Goal: Task Accomplishment & Management: Manage account settings

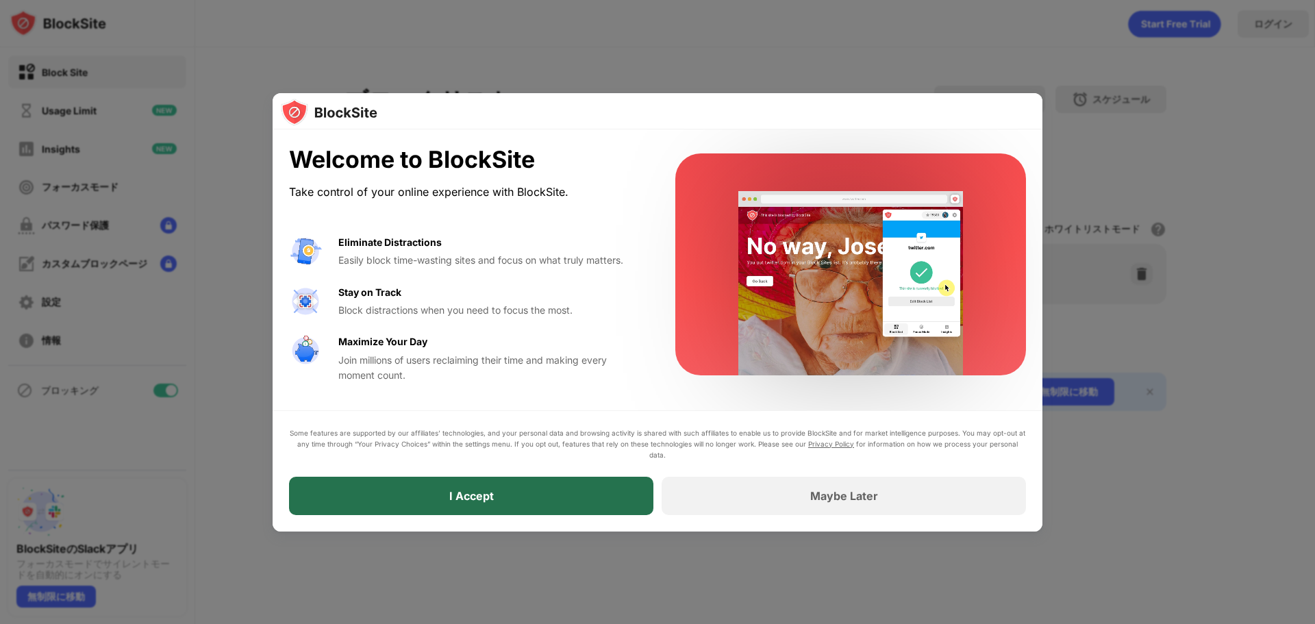
click at [538, 497] on div "I Accept" at bounding box center [471, 496] width 364 height 38
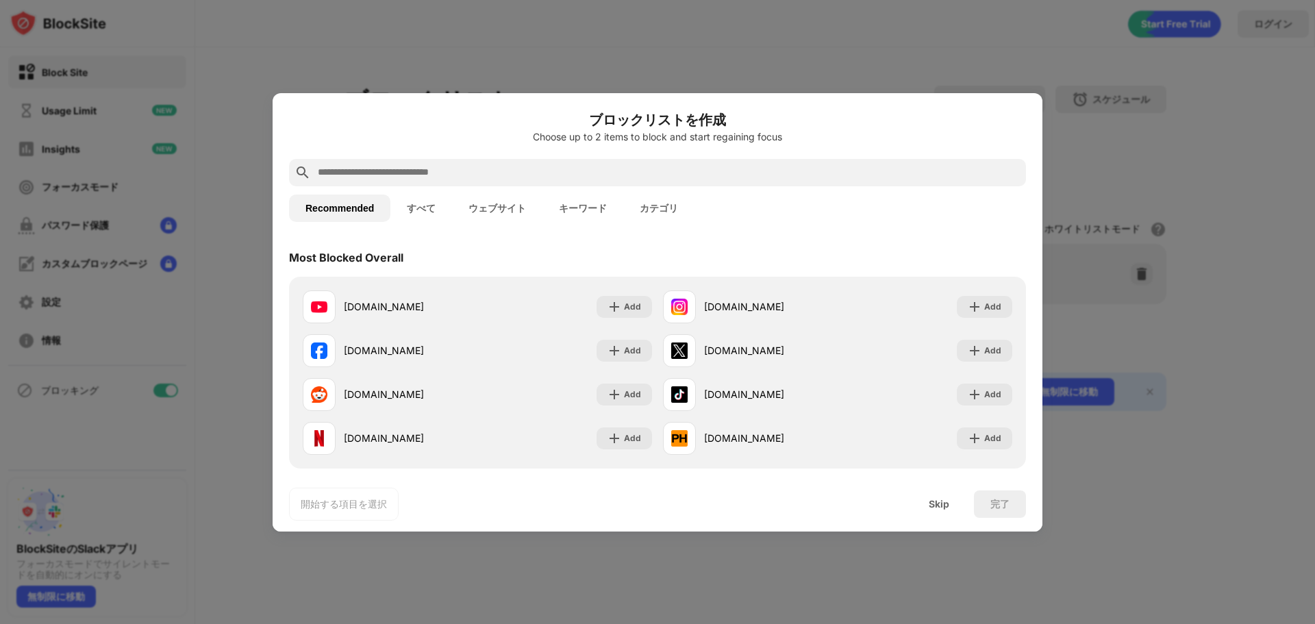
click at [478, 171] on input "text" at bounding box center [668, 172] width 704 height 16
click at [637, 166] on input "text" at bounding box center [668, 172] width 704 height 16
paste input "**********"
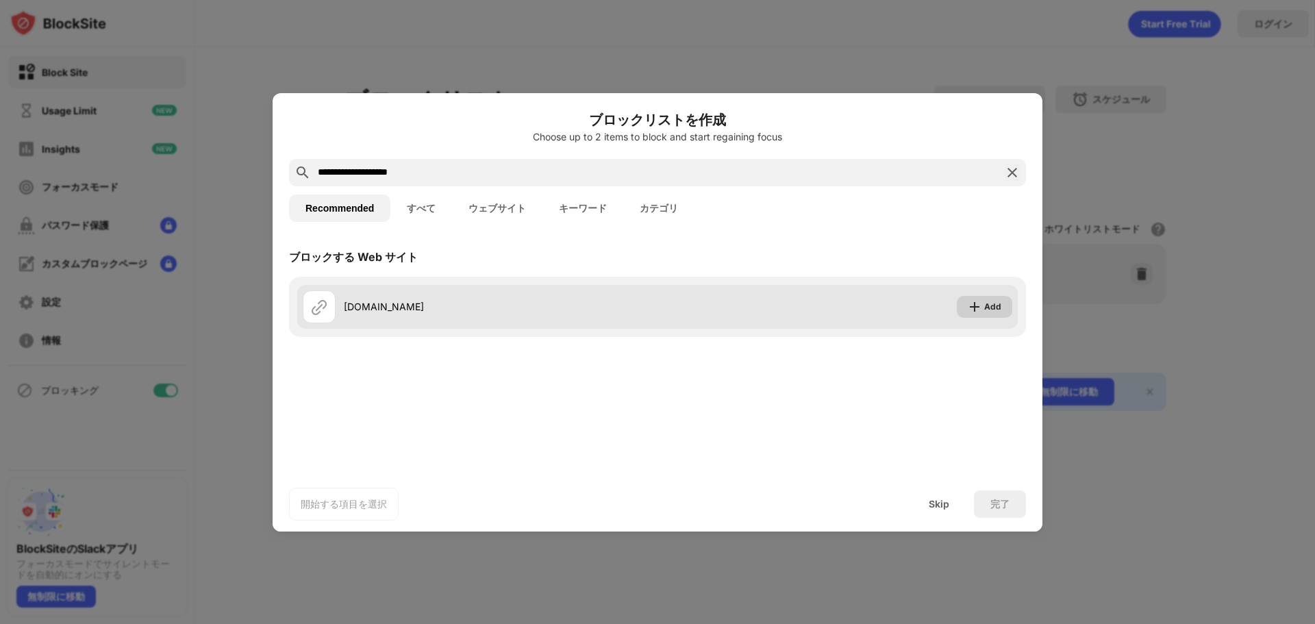
type input "**********"
click at [981, 306] on img at bounding box center [975, 307] width 14 height 14
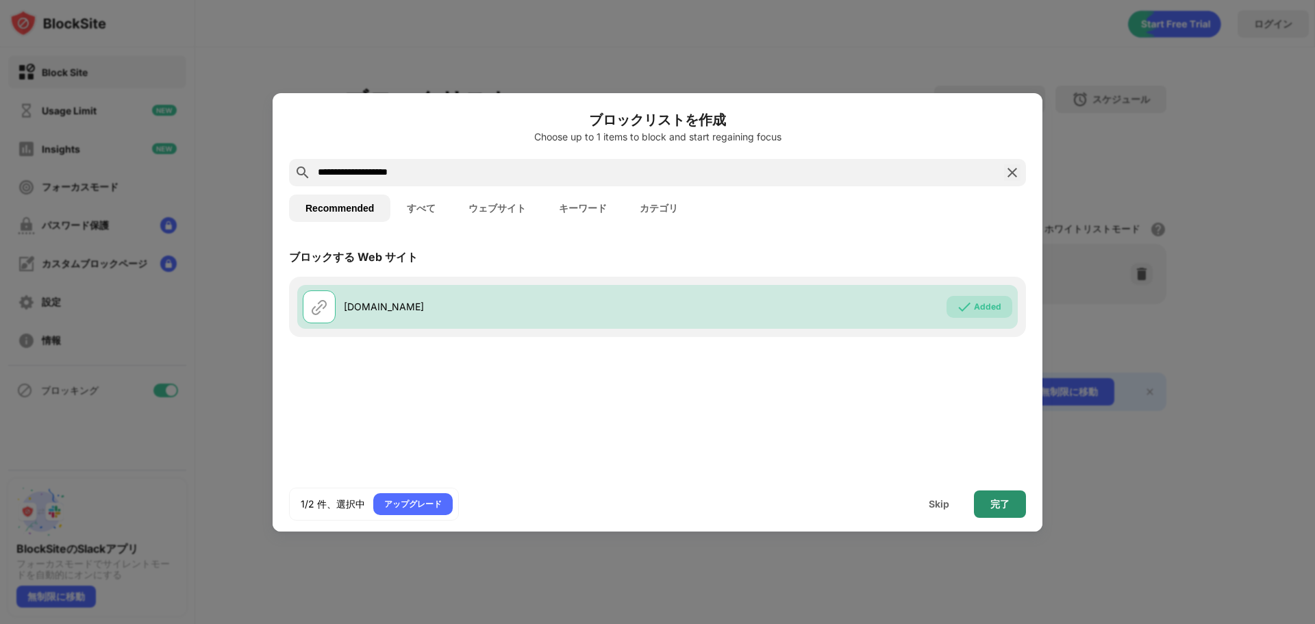
click at [990, 497] on div "完了" at bounding box center [1000, 503] width 52 height 27
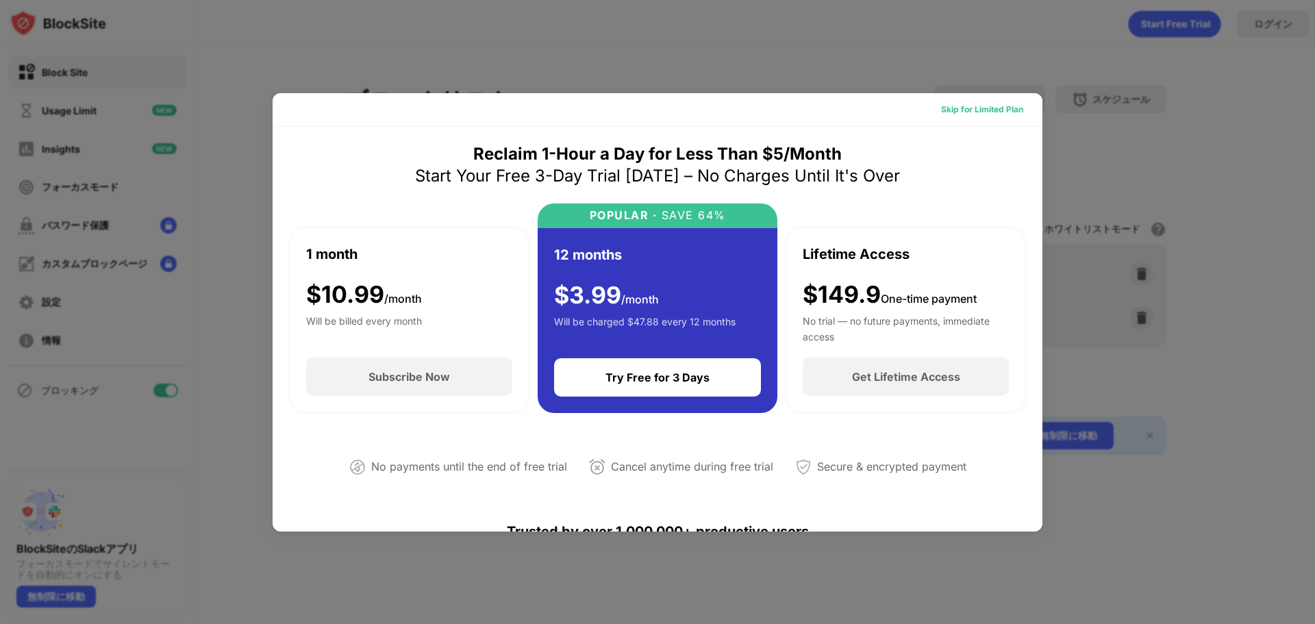
click at [957, 112] on div "Skip for Limited Plan" at bounding box center [982, 110] width 82 height 14
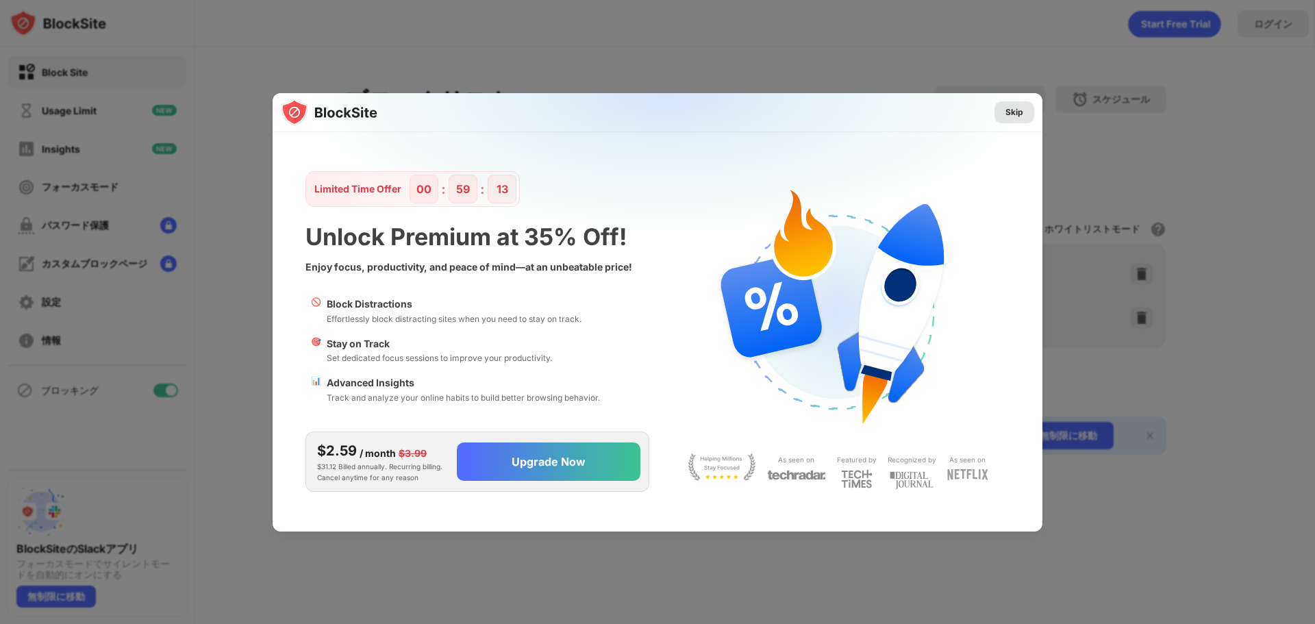
click at [1014, 115] on div "Skip" at bounding box center [1014, 112] width 18 height 14
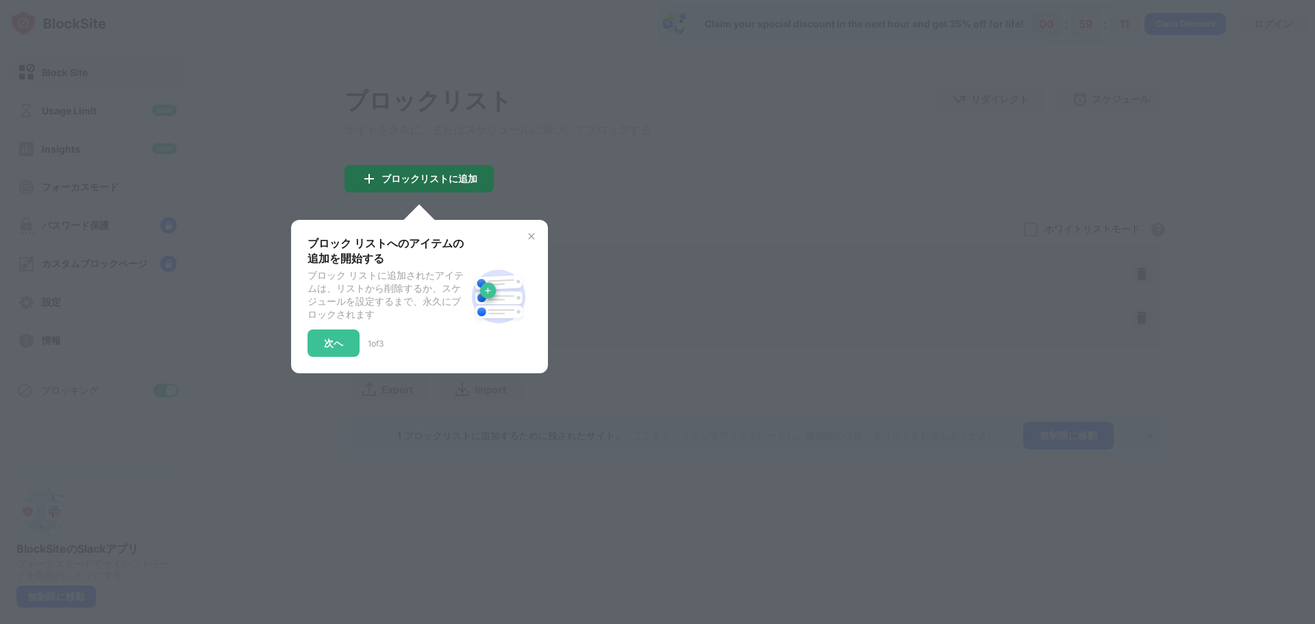
click at [441, 177] on div "ブロックリストに追加" at bounding box center [429, 178] width 96 height 11
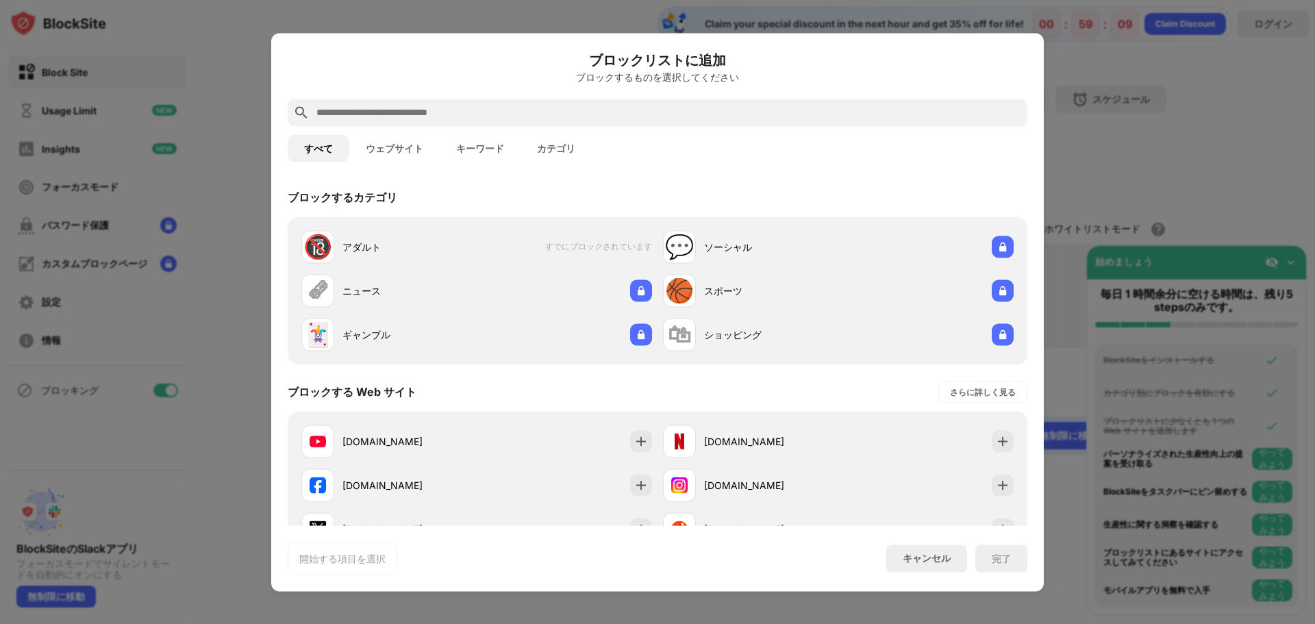
click at [1086, 140] on div at bounding box center [657, 312] width 1315 height 624
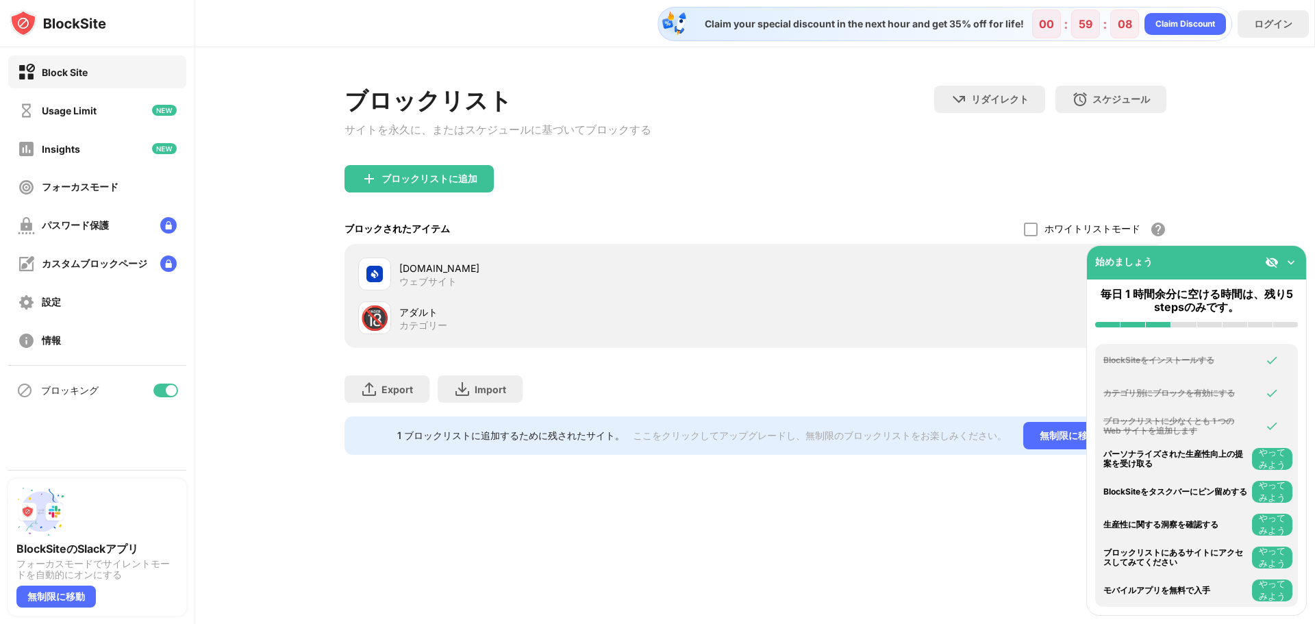
click at [653, 199] on div "ブロックリストに追加" at bounding box center [756, 189] width 822 height 49
click at [1294, 265] on img at bounding box center [1291, 262] width 14 height 14
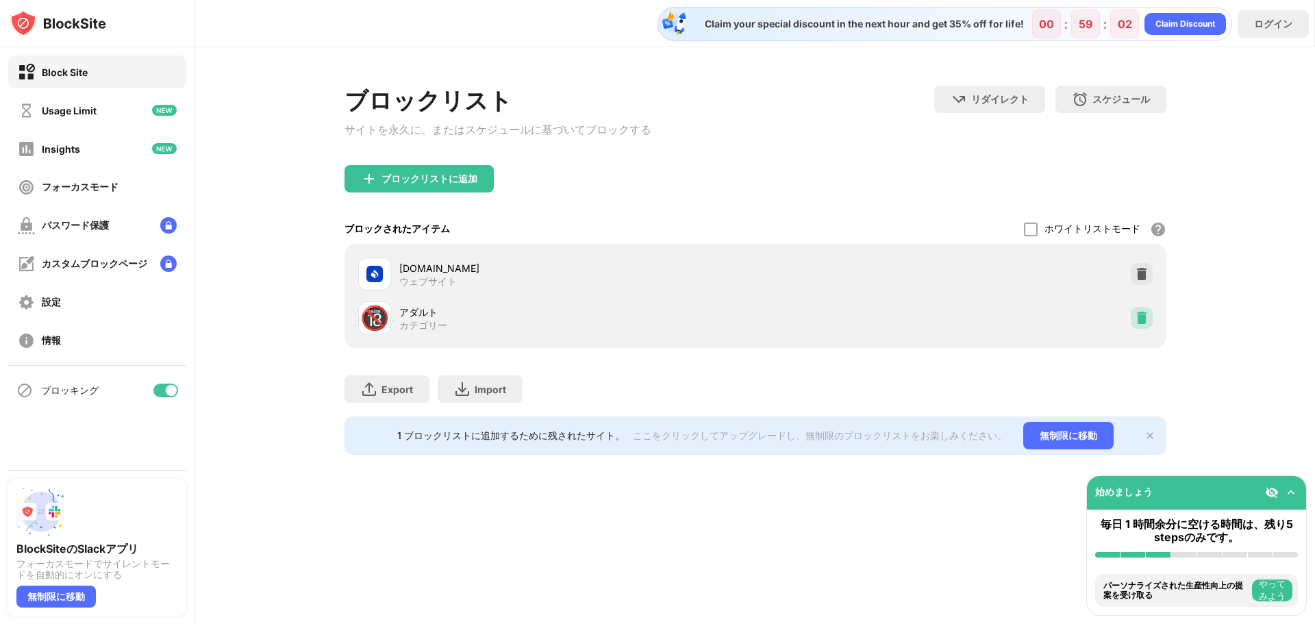
click at [1136, 322] on img at bounding box center [1142, 318] width 14 height 14
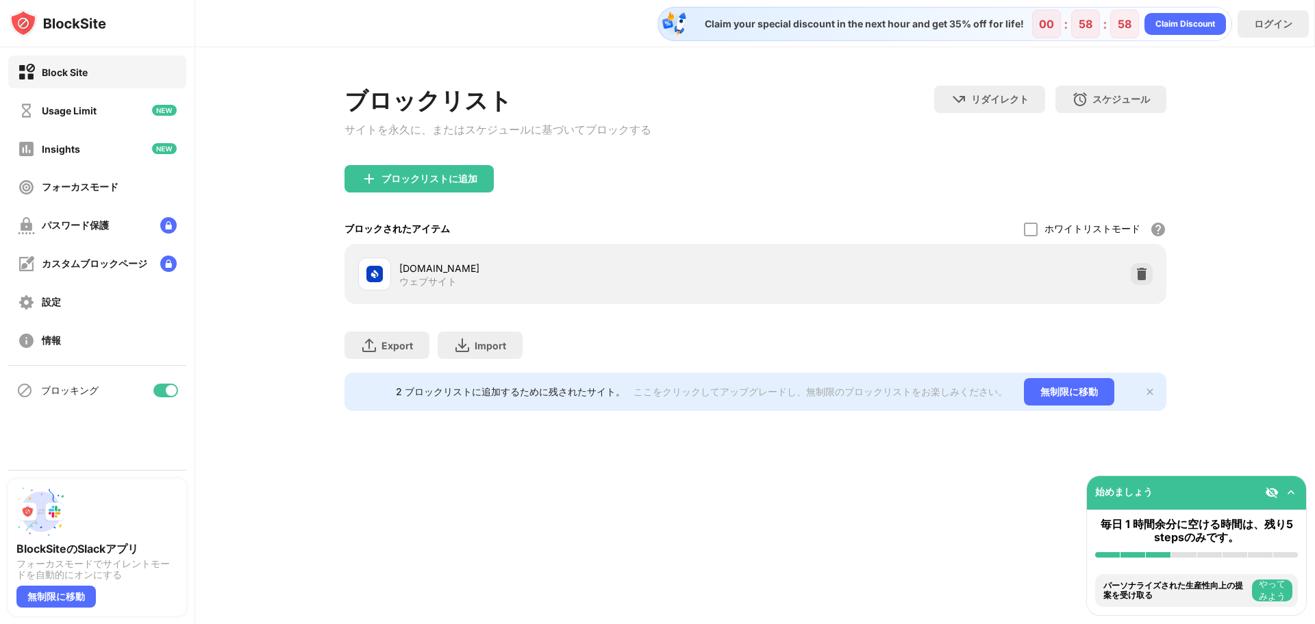
click at [618, 201] on div "ブロックリストに追加" at bounding box center [756, 189] width 822 height 49
